Goal: Task Accomplishment & Management: Use online tool/utility

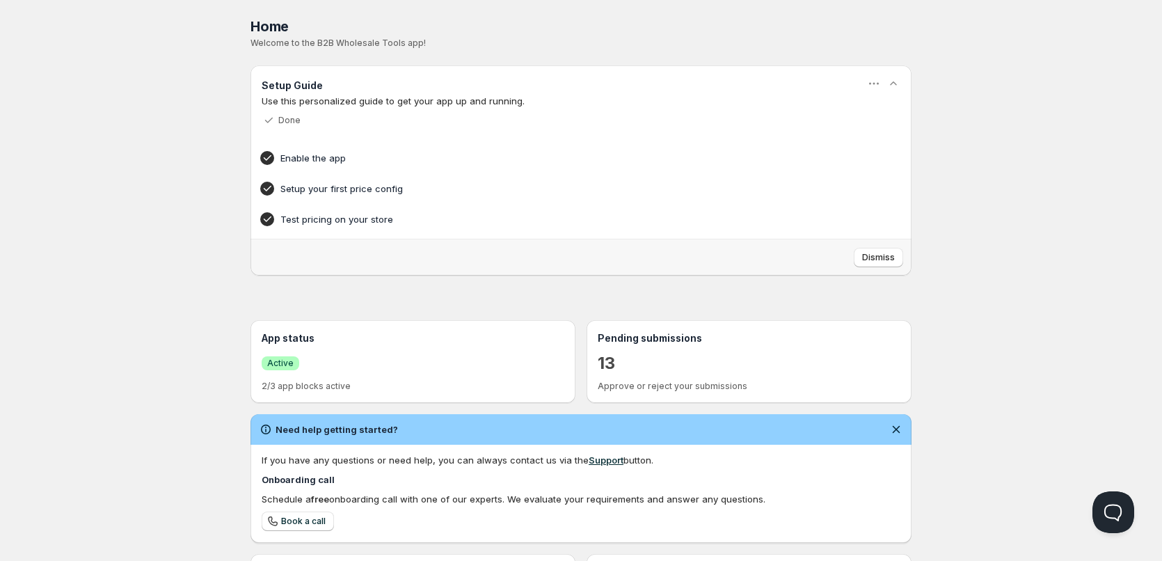
drag, startPoint x: 160, startPoint y: 310, endPoint x: 1, endPoint y: 391, distance: 179.0
click at [159, 310] on div "Home Pricing Price lists Forms Submissions Settings Features Plans Home. This p…" at bounding box center [581, 397] width 1162 height 795
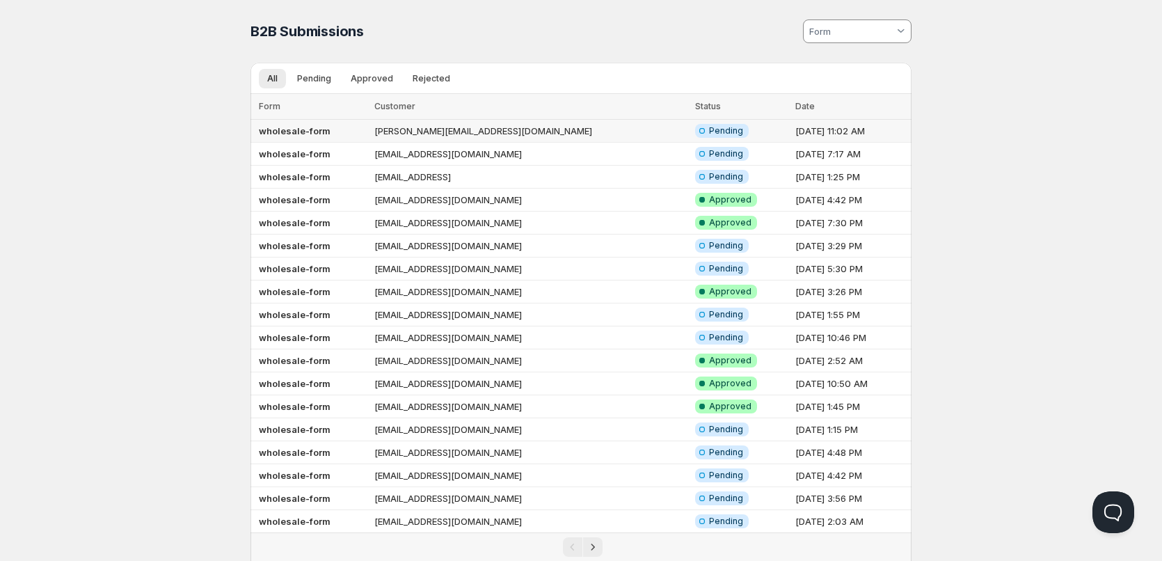
click at [318, 133] on b "wholesale-form" at bounding box center [295, 130] width 72 height 11
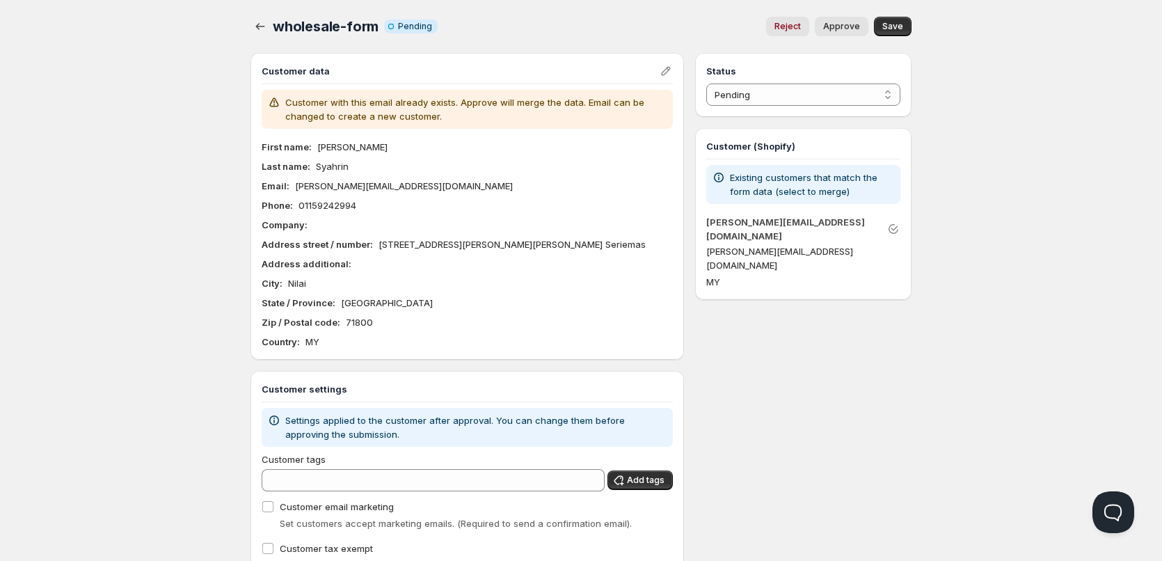
click at [131, 59] on div "Home Pricing Price lists Forms Submissions Settings Features Plans wholesale-fo…" at bounding box center [581, 310] width 1162 height 621
click at [376, 185] on p "[PERSON_NAME][EMAIL_ADDRESS][DOMAIN_NAME]" at bounding box center [404, 186] width 218 height 14
drag, startPoint x: 376, startPoint y: 185, endPoint x: 317, endPoint y: 177, distance: 60.3
click at [376, 185] on p "[PERSON_NAME][EMAIL_ADDRESS][DOMAIN_NAME]" at bounding box center [404, 186] width 218 height 14
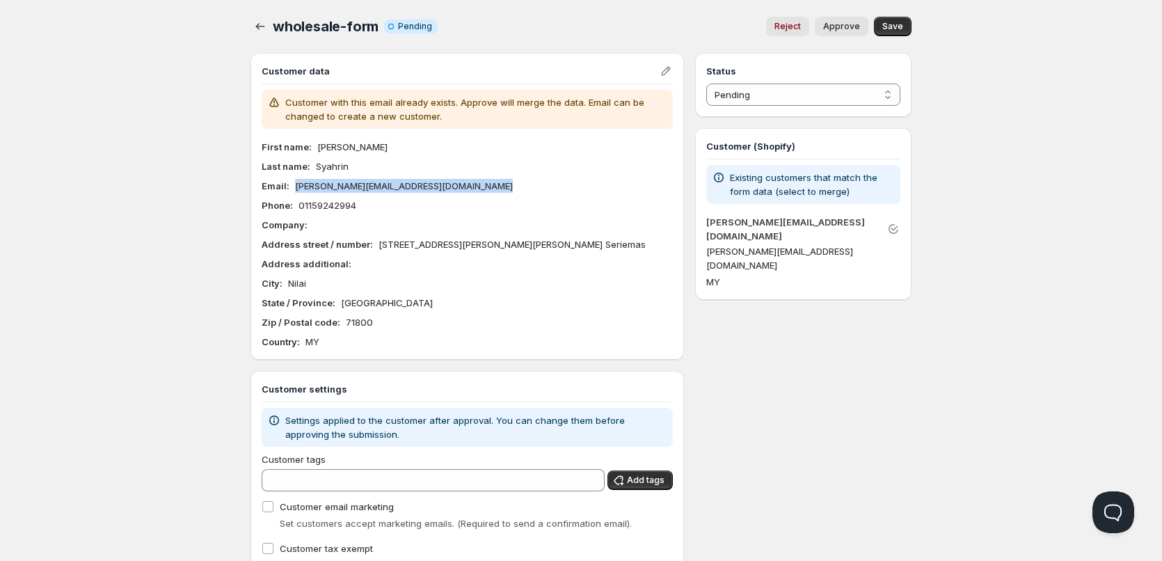
copy p "[PERSON_NAME][EMAIL_ADDRESS][DOMAIN_NAME]"
drag, startPoint x: 135, startPoint y: 150, endPoint x: 127, endPoint y: 150, distance: 7.7
click at [134, 150] on div "Home Pricing Price lists Forms Submissions Settings Features Plans wholesale-fo…" at bounding box center [581, 310] width 1162 height 621
click at [329, 141] on p "[PERSON_NAME]" at bounding box center [352, 147] width 70 height 14
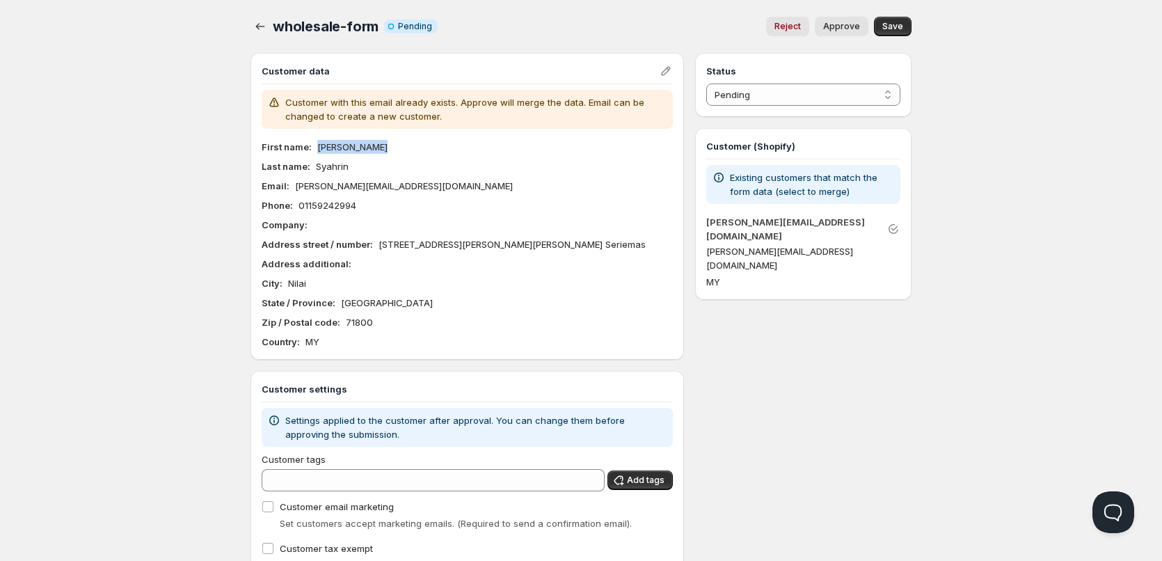
click at [329, 141] on p "[PERSON_NAME]" at bounding box center [352, 147] width 70 height 14
copy p "[PERSON_NAME]"
click at [333, 167] on p "Syahrin" at bounding box center [332, 166] width 33 height 14
copy p "Syahrin"
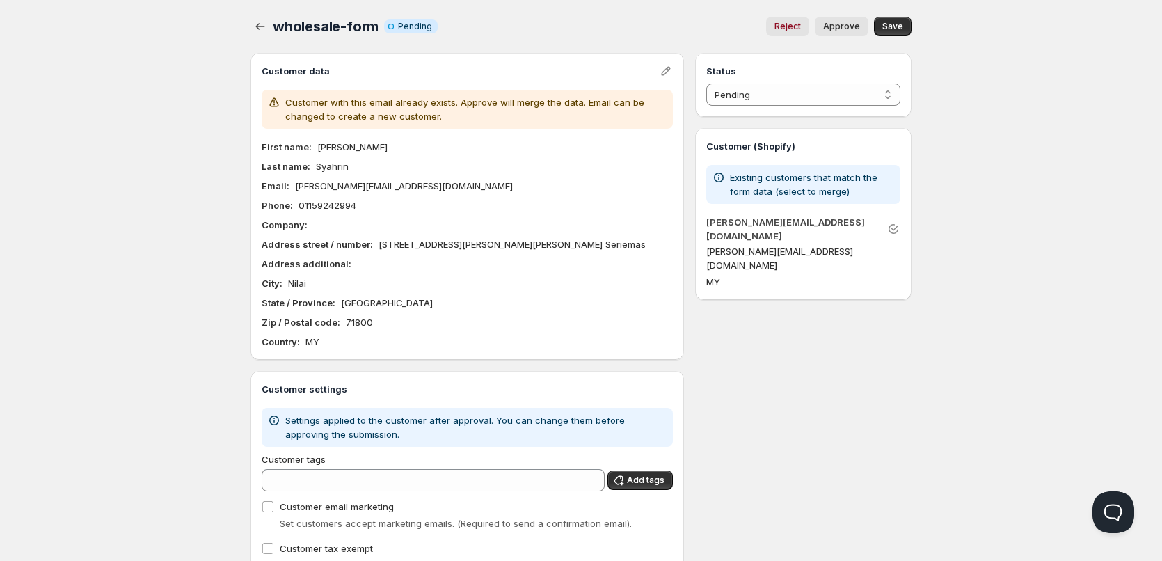
click at [392, 191] on p "[PERSON_NAME][EMAIL_ADDRESS][DOMAIN_NAME]" at bounding box center [404, 186] width 218 height 14
copy p "[PERSON_NAME][EMAIL_ADDRESS][DOMAIN_NAME]"
drag, startPoint x: 172, startPoint y: 39, endPoint x: 170, endPoint y: 24, distance: 14.8
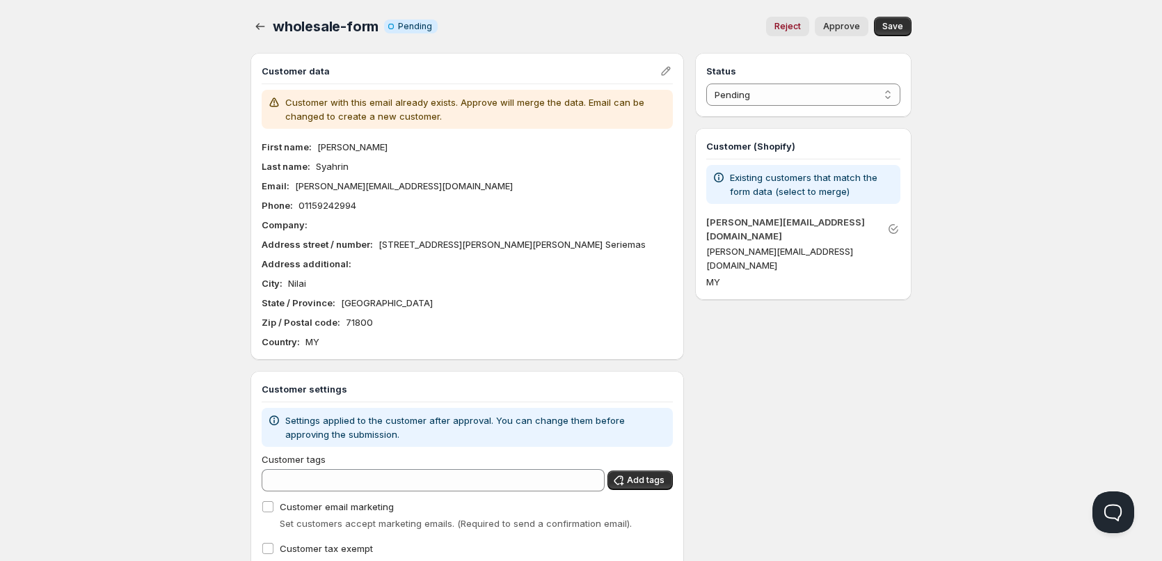
click at [172, 39] on div "Home Pricing Price lists Forms Submissions Settings Features Plans wholesale-fo…" at bounding box center [581, 310] width 1162 height 621
drag, startPoint x: 354, startPoint y: 150, endPoint x: 317, endPoint y: 146, distance: 37.1
click at [317, 146] on div "First name : [PERSON_NAME]" at bounding box center [467, 147] width 411 height 14
copy p "[PERSON_NAME]"
drag, startPoint x: 348, startPoint y: 166, endPoint x: 315, endPoint y: 159, distance: 34.1
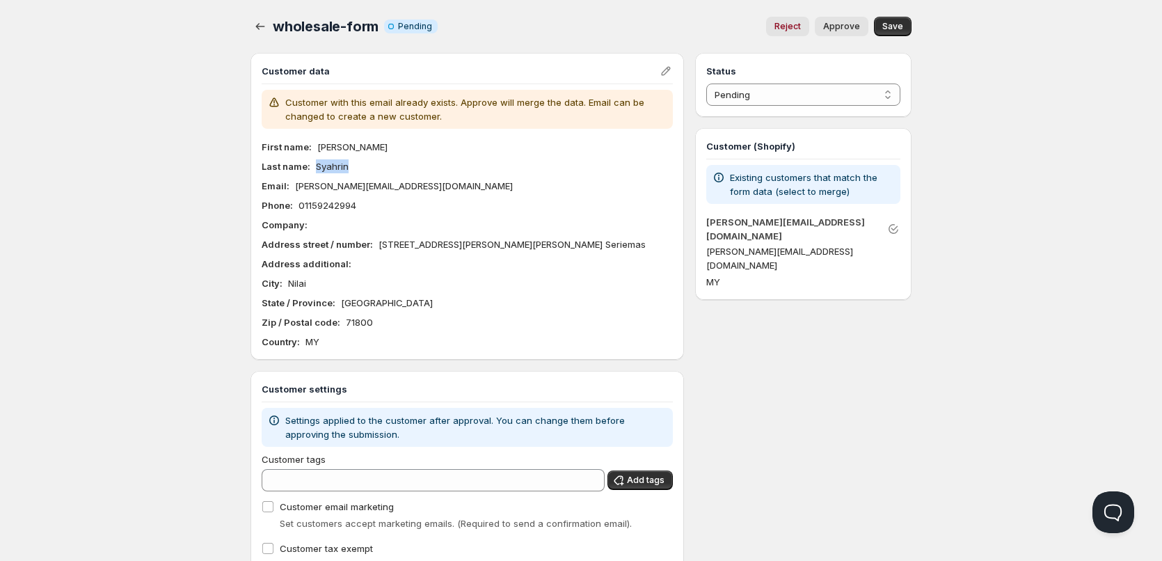
click at [317, 166] on div "Last name : [PERSON_NAME]" at bounding box center [467, 166] width 411 height 14
copy p "Syahrin"
drag, startPoint x: 367, startPoint y: 202, endPoint x: 296, endPoint y: 196, distance: 72.0
click at [296, 196] on div "First name : [PERSON_NAME] Last name : Syahrin Email : [PERSON_NAME][EMAIL_ADDR…" at bounding box center [467, 244] width 411 height 209
copy p "01159242994"
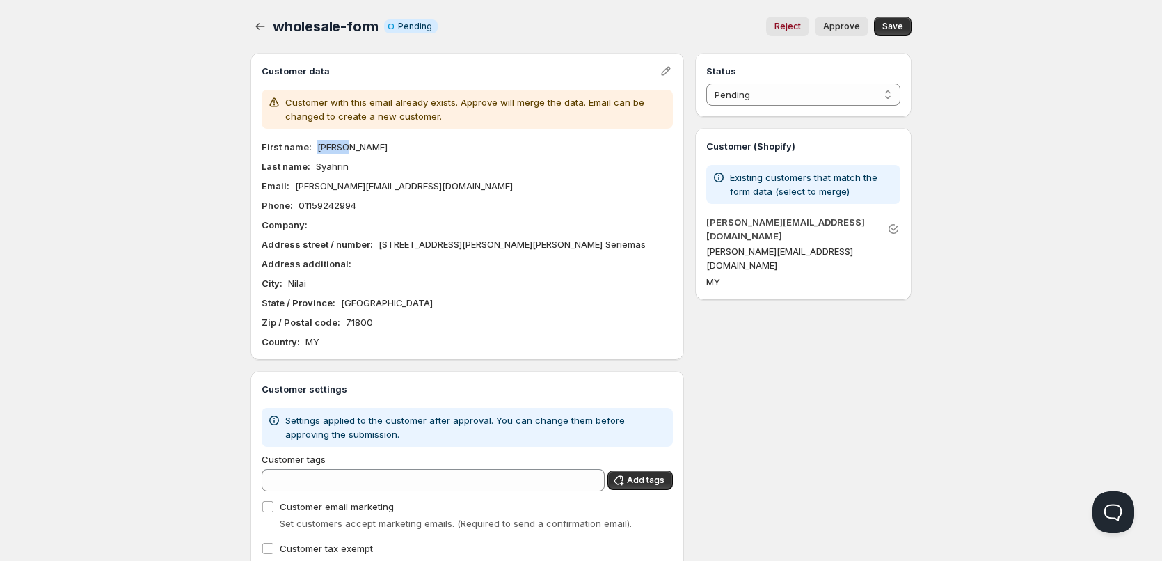
drag, startPoint x: 347, startPoint y: 142, endPoint x: 289, endPoint y: 99, distance: 72.7
click at [315, 143] on div "First name : [PERSON_NAME]" at bounding box center [467, 147] width 411 height 14
copy p "[PERSON_NAME]"
drag, startPoint x: 328, startPoint y: 166, endPoint x: 228, endPoint y: 1, distance: 193.6
click at [313, 166] on div "Last name : [PERSON_NAME]" at bounding box center [467, 166] width 411 height 14
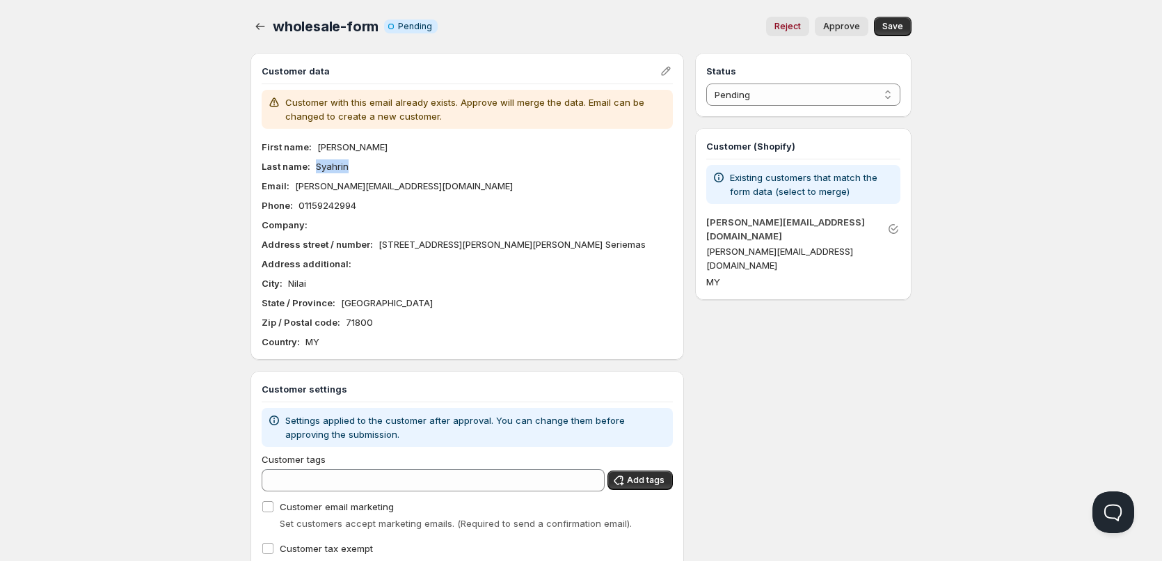
copy p "Syahrin"
drag, startPoint x: 376, startPoint y: 244, endPoint x: 649, endPoint y: 238, distance: 272.2
click at [649, 238] on div "Address street / number : [STREET_ADDRESS][PERSON_NAME][PERSON_NAME] Seriemas" at bounding box center [467, 244] width 411 height 14
copy p "[STREET_ADDRESS][PERSON_NAME][PERSON_NAME] Seriemas"
drag, startPoint x: 313, startPoint y: 283, endPoint x: 267, endPoint y: 220, distance: 78.2
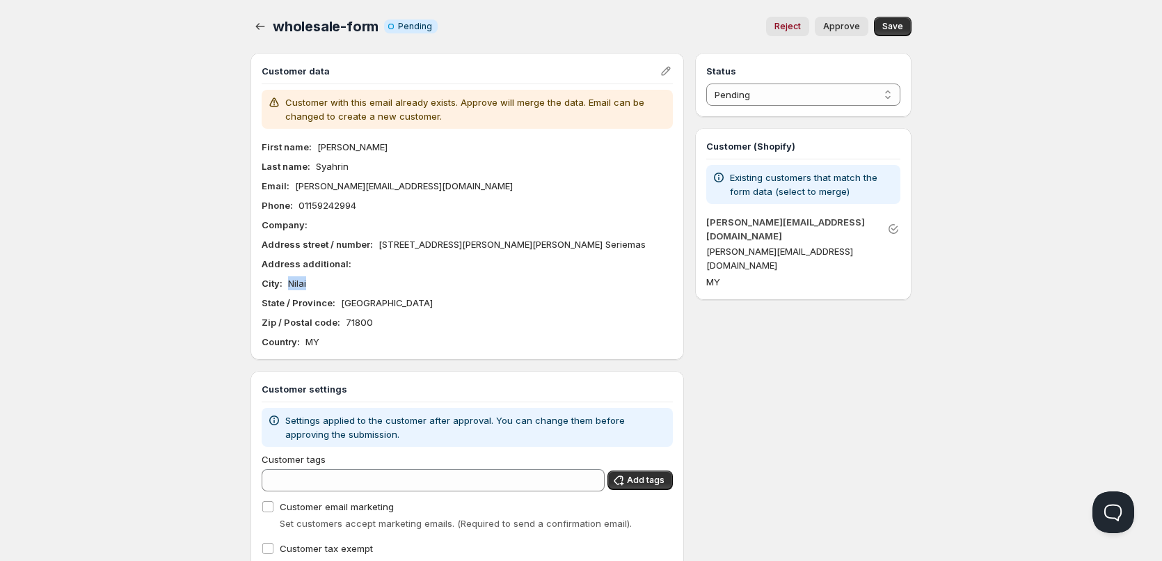
click at [288, 283] on div "City : Nilai" at bounding box center [467, 283] width 411 height 14
drag, startPoint x: 413, startPoint y: 304, endPoint x: 342, endPoint y: 308, distance: 71.1
click at [342, 308] on div "State / Province : [GEOGRAPHIC_DATA]" at bounding box center [467, 303] width 411 height 14
drag, startPoint x: 379, startPoint y: 324, endPoint x: 238, endPoint y: 40, distance: 316.8
click at [344, 324] on div "Zip / Postal code : 71800" at bounding box center [467, 322] width 411 height 14
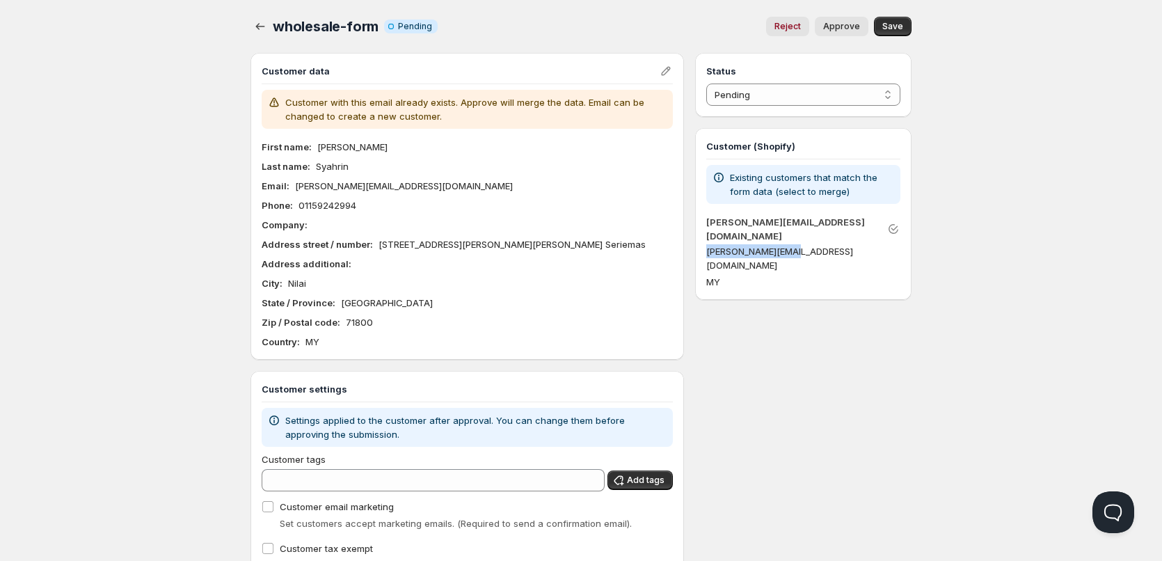
drag, startPoint x: 704, startPoint y: 235, endPoint x: 788, endPoint y: 244, distance: 84.8
click at [788, 244] on div "Customer (Shopify) Existing customers that match the form data (select to merge…" at bounding box center [803, 214] width 216 height 172
click at [145, 260] on div "Home Pricing Price lists Forms Submissions Settings Features Plans wholesale-fo…" at bounding box center [581, 310] width 1162 height 621
drag, startPoint x: 350, startPoint y: 142, endPoint x: 317, endPoint y: 145, distance: 33.6
click at [317, 145] on div "First name : [PERSON_NAME]" at bounding box center [467, 147] width 411 height 14
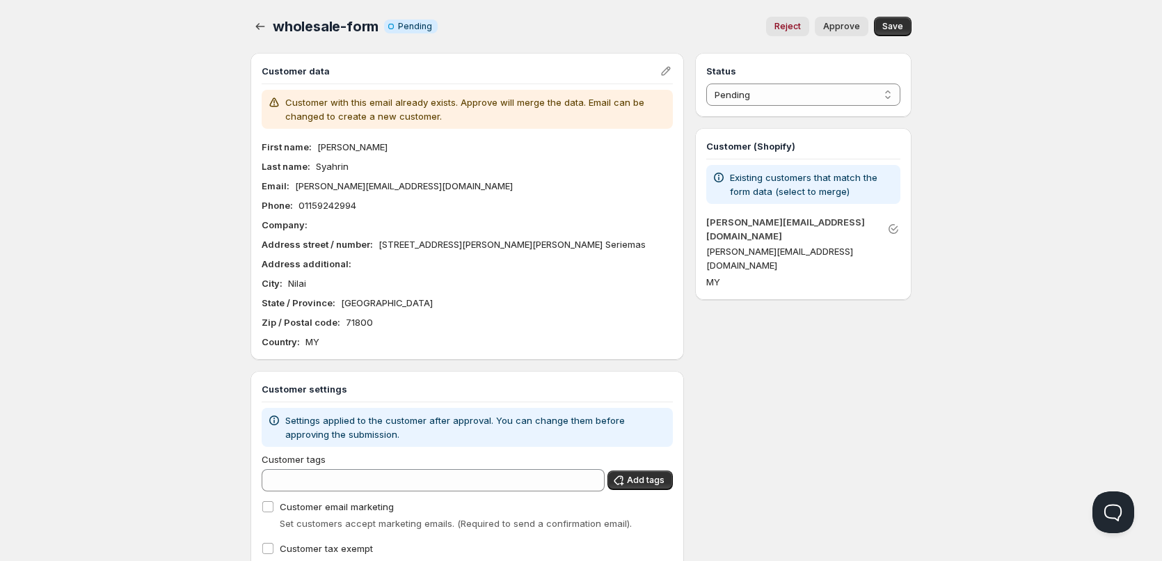
click at [189, 63] on div "Home Pricing Price lists Forms Submissions Settings Features Plans wholesale-fo…" at bounding box center [581, 310] width 1162 height 621
drag, startPoint x: 351, startPoint y: 175, endPoint x: 313, endPoint y: 171, distance: 38.4
click at [313, 171] on div "First name : [PERSON_NAME] Last name : Syahrin Email : [PERSON_NAME][EMAIL_ADDR…" at bounding box center [467, 244] width 411 height 209
click at [381, 190] on p "[PERSON_NAME][EMAIL_ADDRESS][DOMAIN_NAME]" at bounding box center [404, 186] width 218 height 14
click at [381, 189] on p "[PERSON_NAME][EMAIL_ADDRESS][DOMAIN_NAME]" at bounding box center [404, 186] width 218 height 14
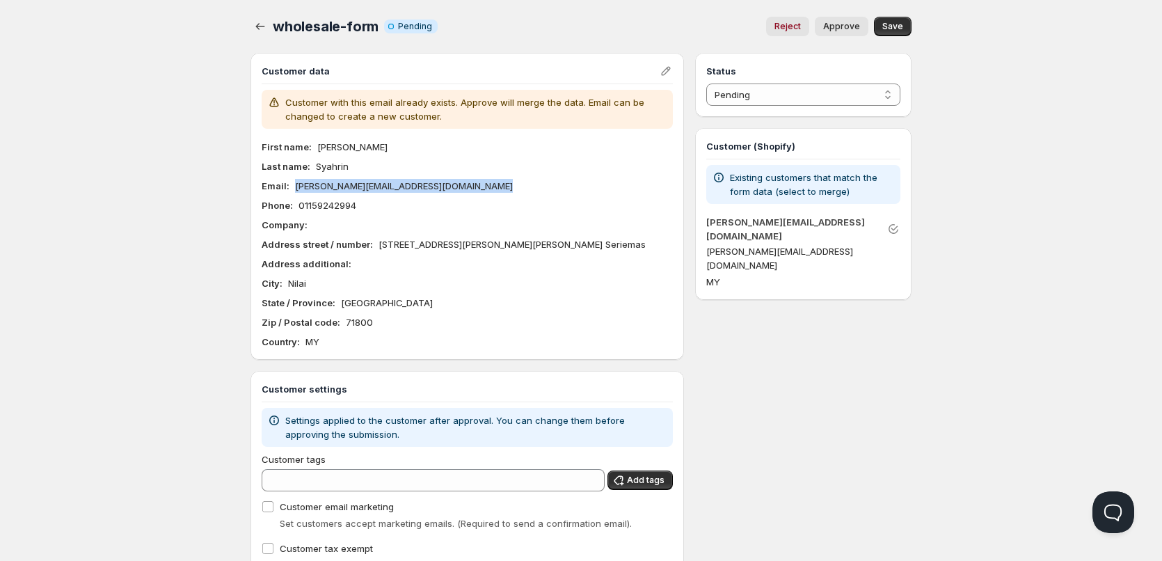
click at [381, 189] on p "[PERSON_NAME][EMAIL_ADDRESS][DOMAIN_NAME]" at bounding box center [404, 186] width 218 height 14
